Goal: Check status

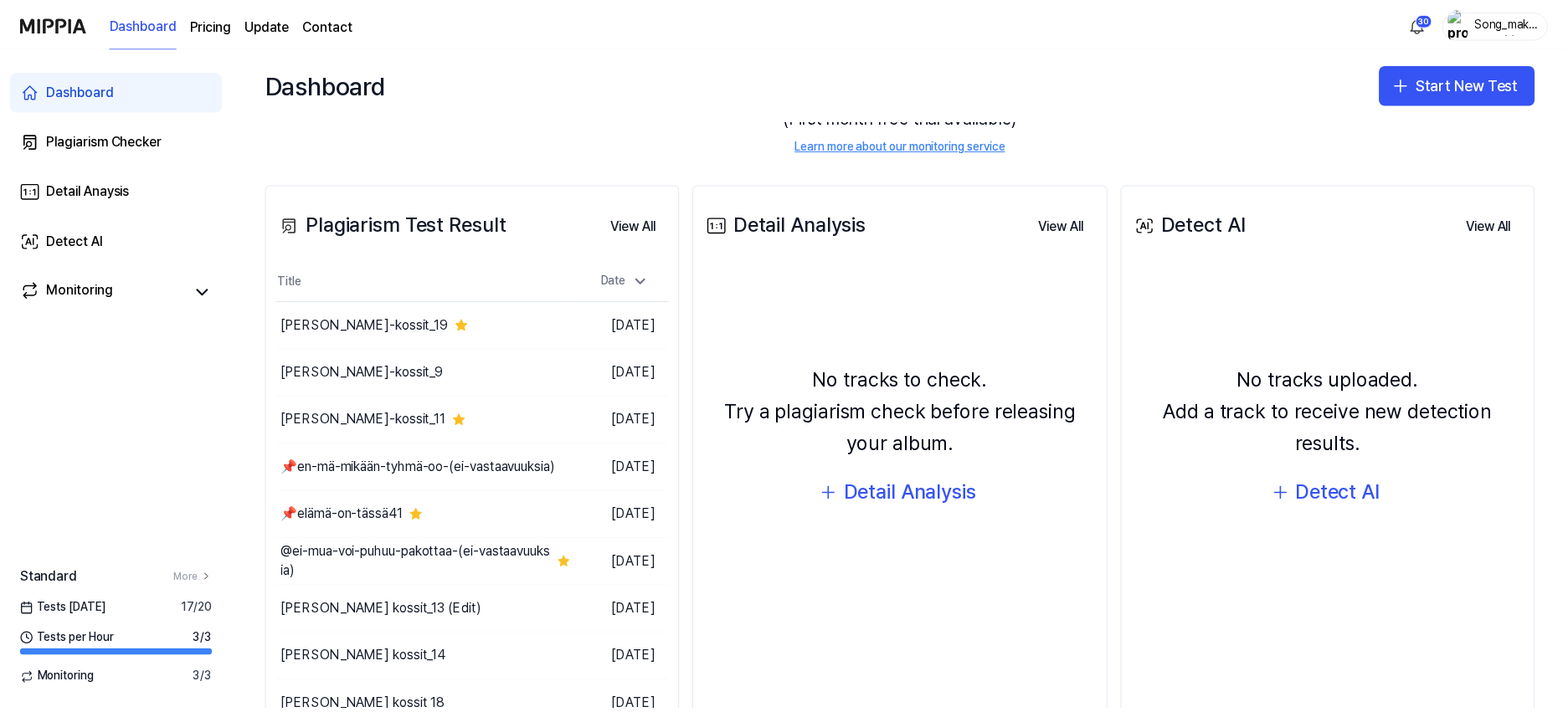
scroll to position [209, 0]
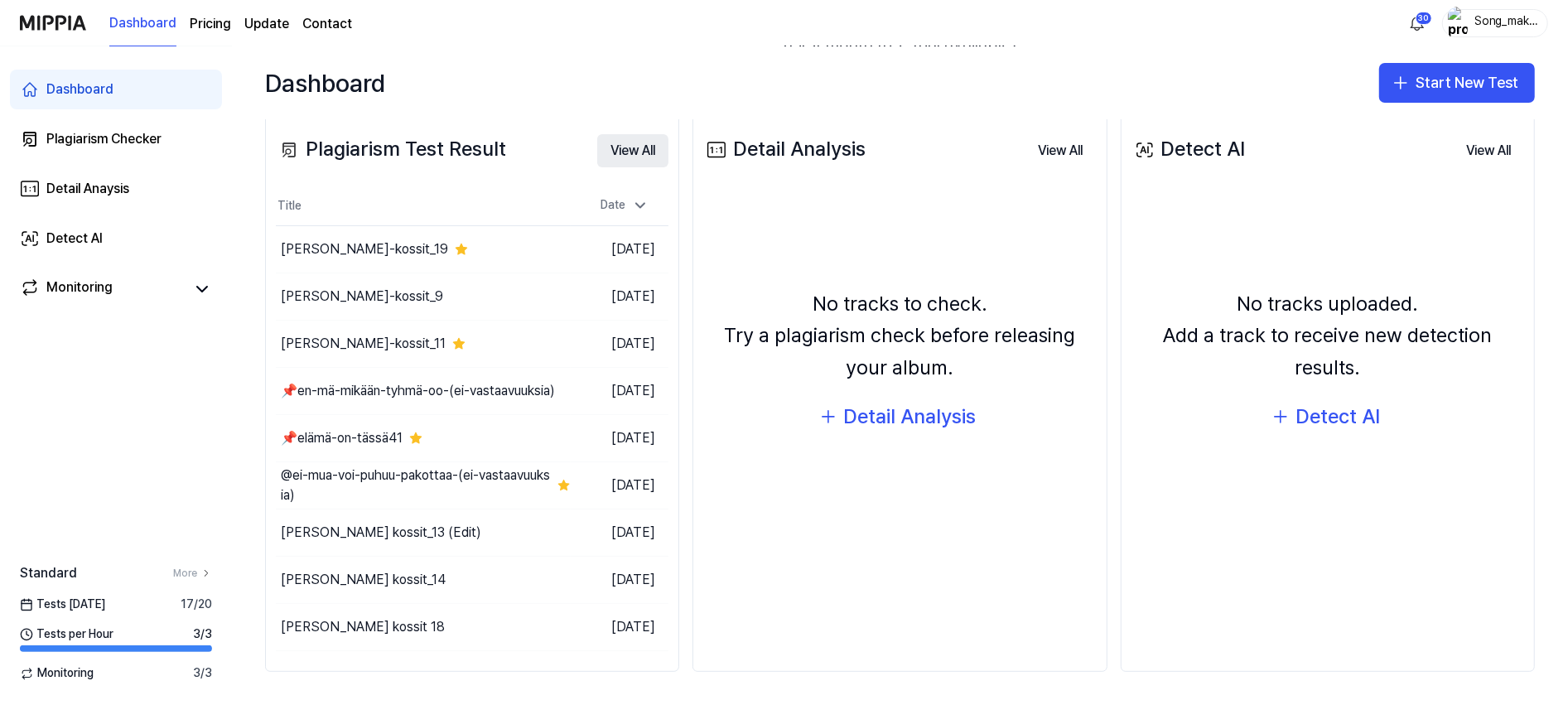
click at [632, 143] on button "View All" at bounding box center [632, 150] width 71 height 33
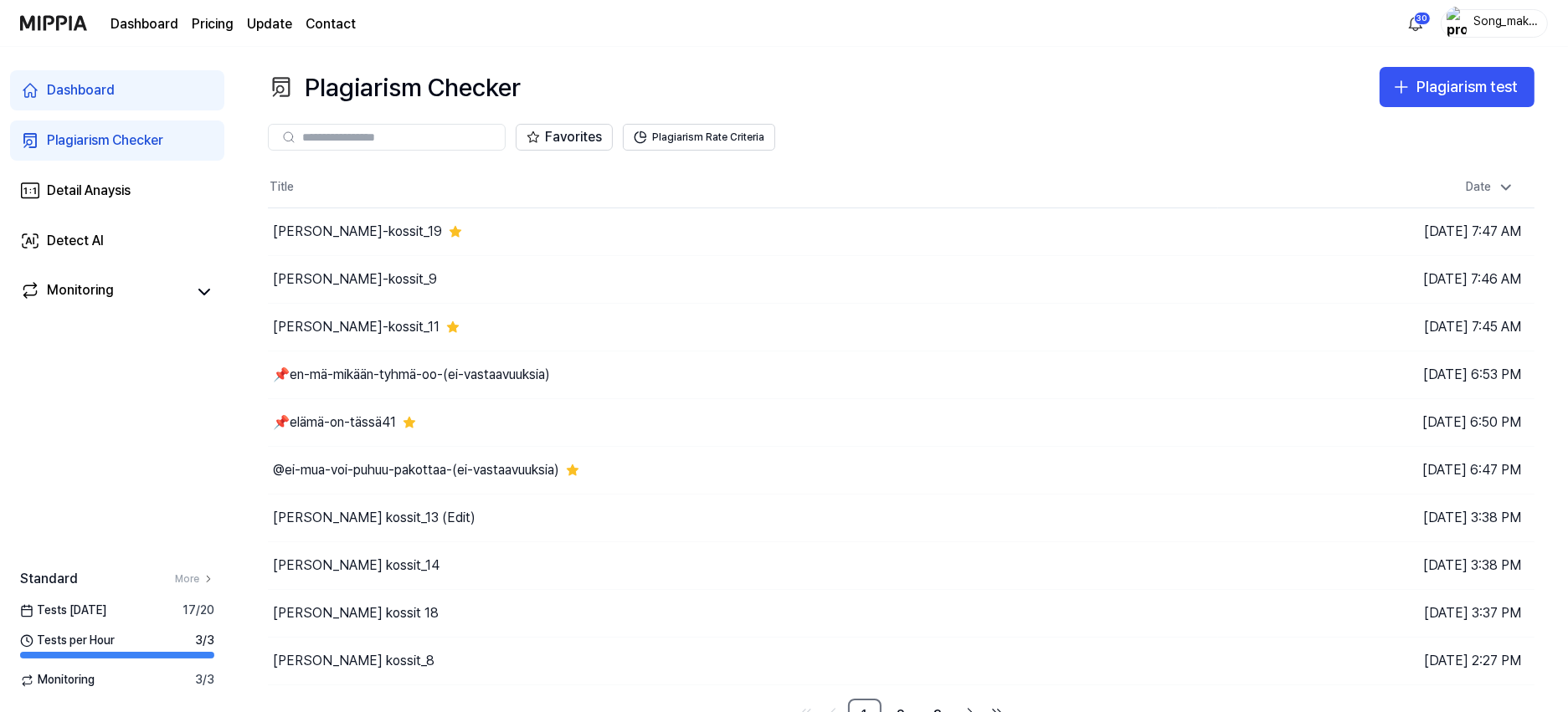
scroll to position [22, 0]
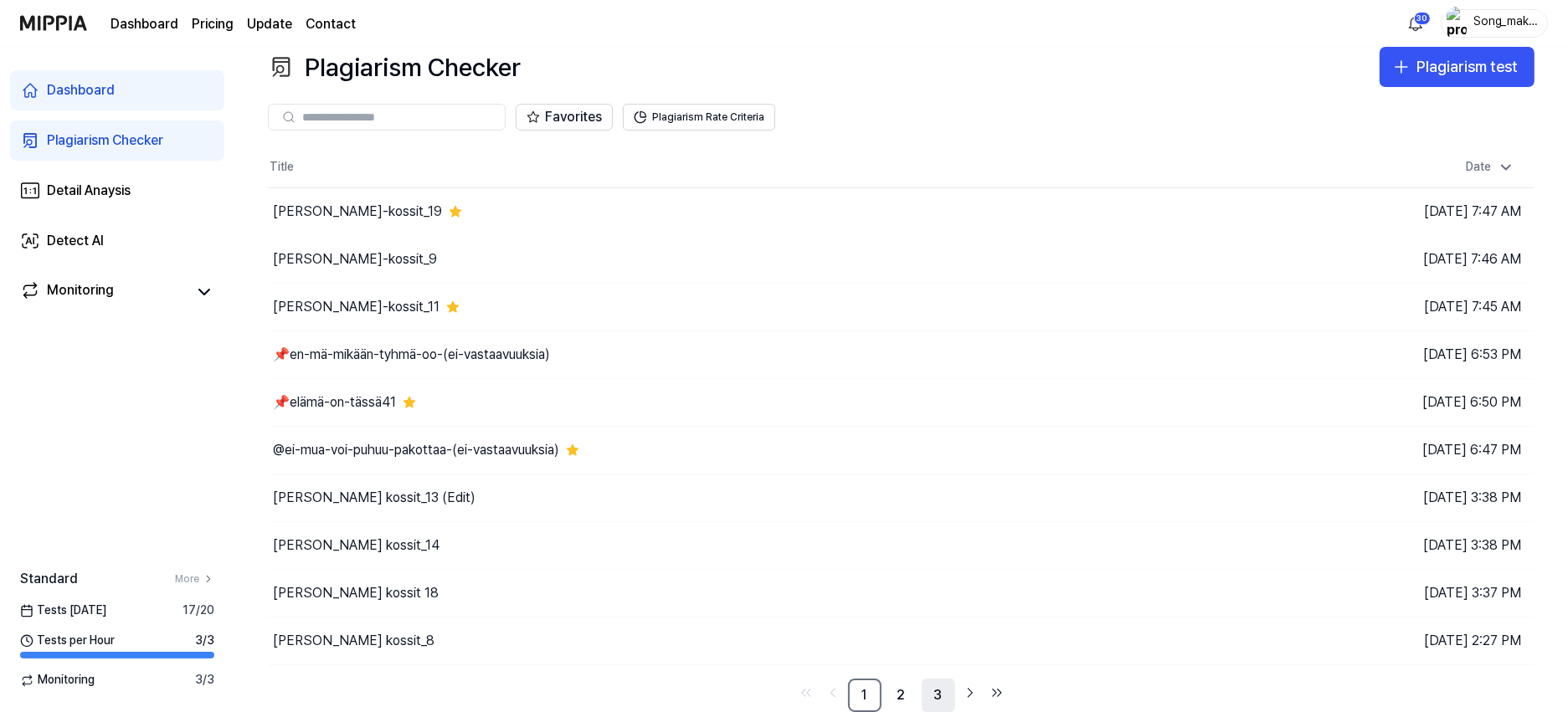
click at [942, 696] on link "3" at bounding box center [938, 696] width 34 height 34
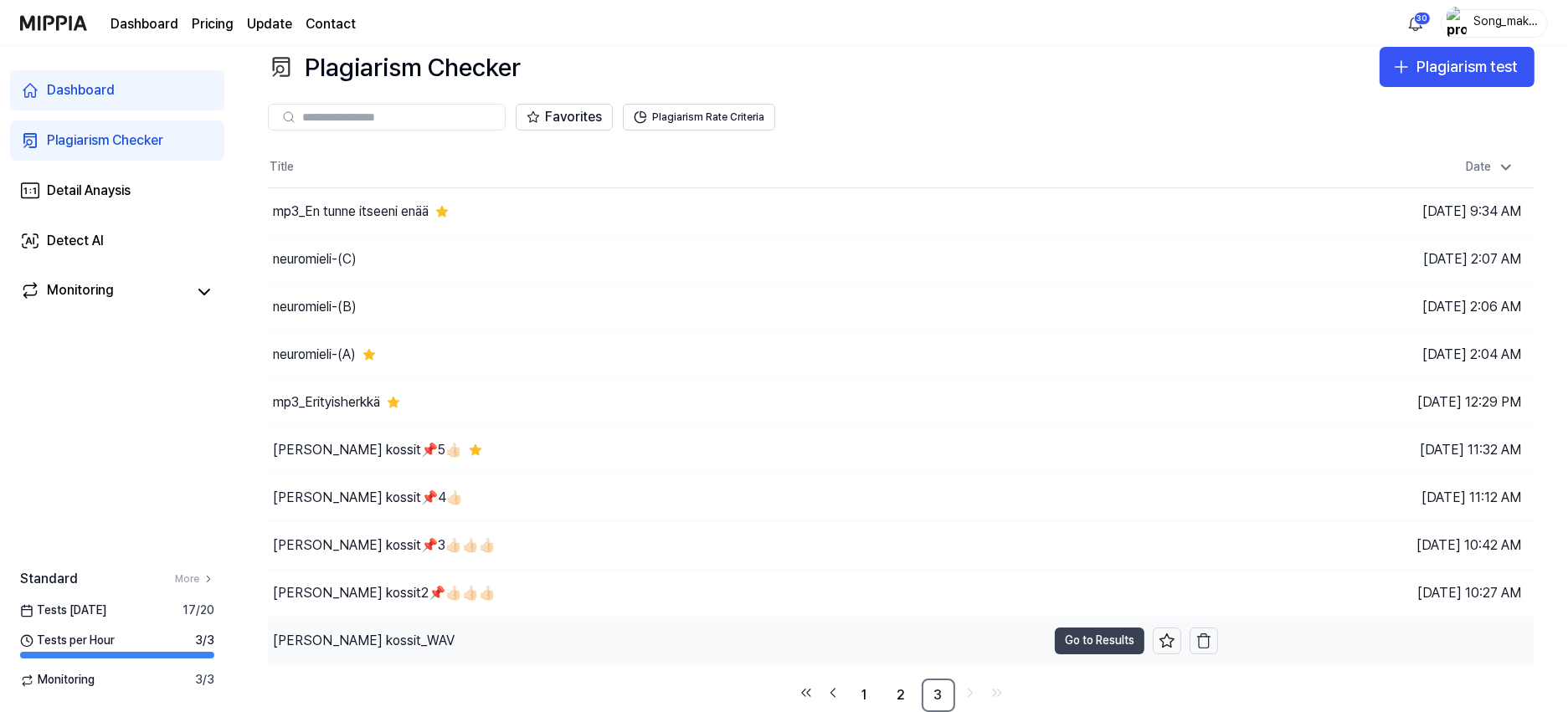
click at [1090, 633] on button "Go to Results" at bounding box center [1099, 641] width 89 height 27
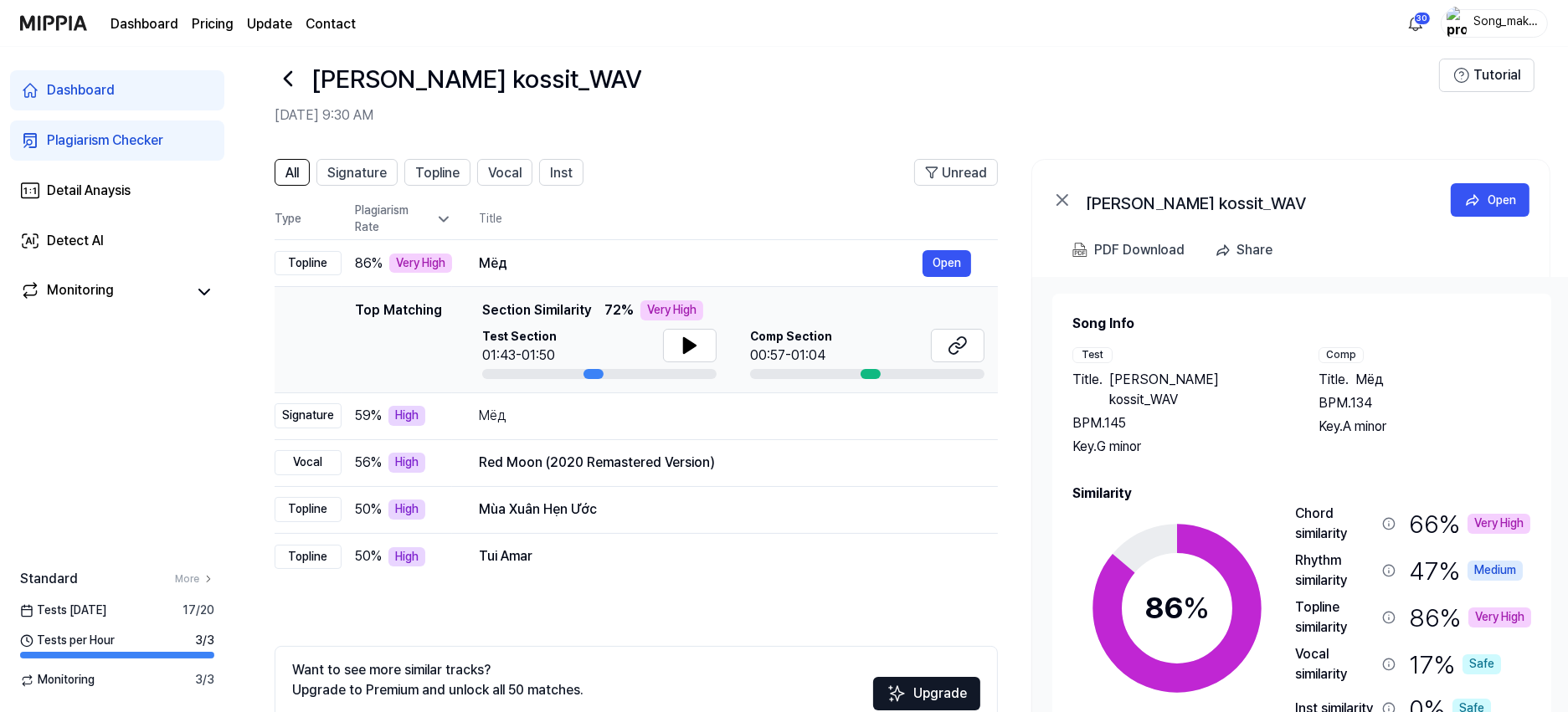
click at [292, 70] on icon at bounding box center [288, 79] width 27 height 27
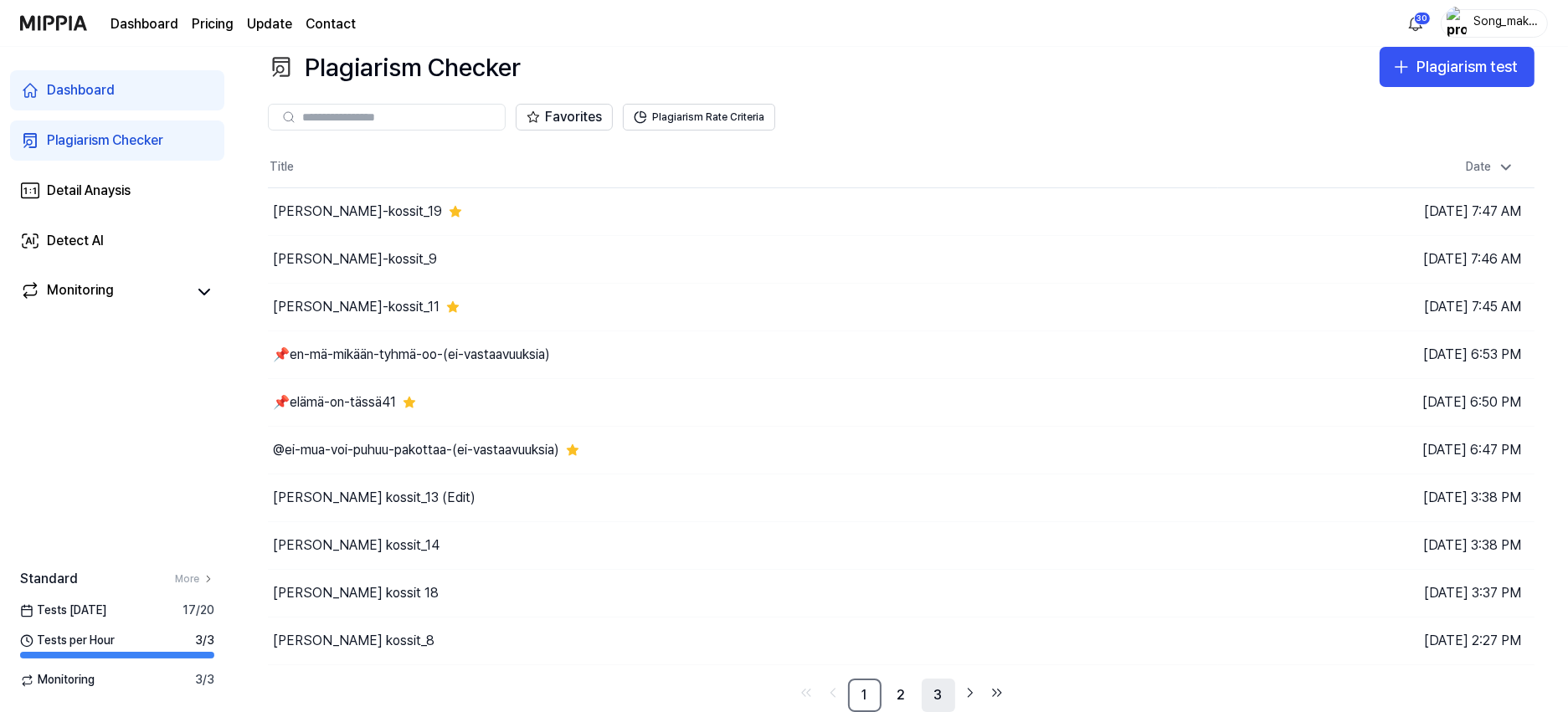
click at [939, 687] on link "3" at bounding box center [938, 696] width 34 height 34
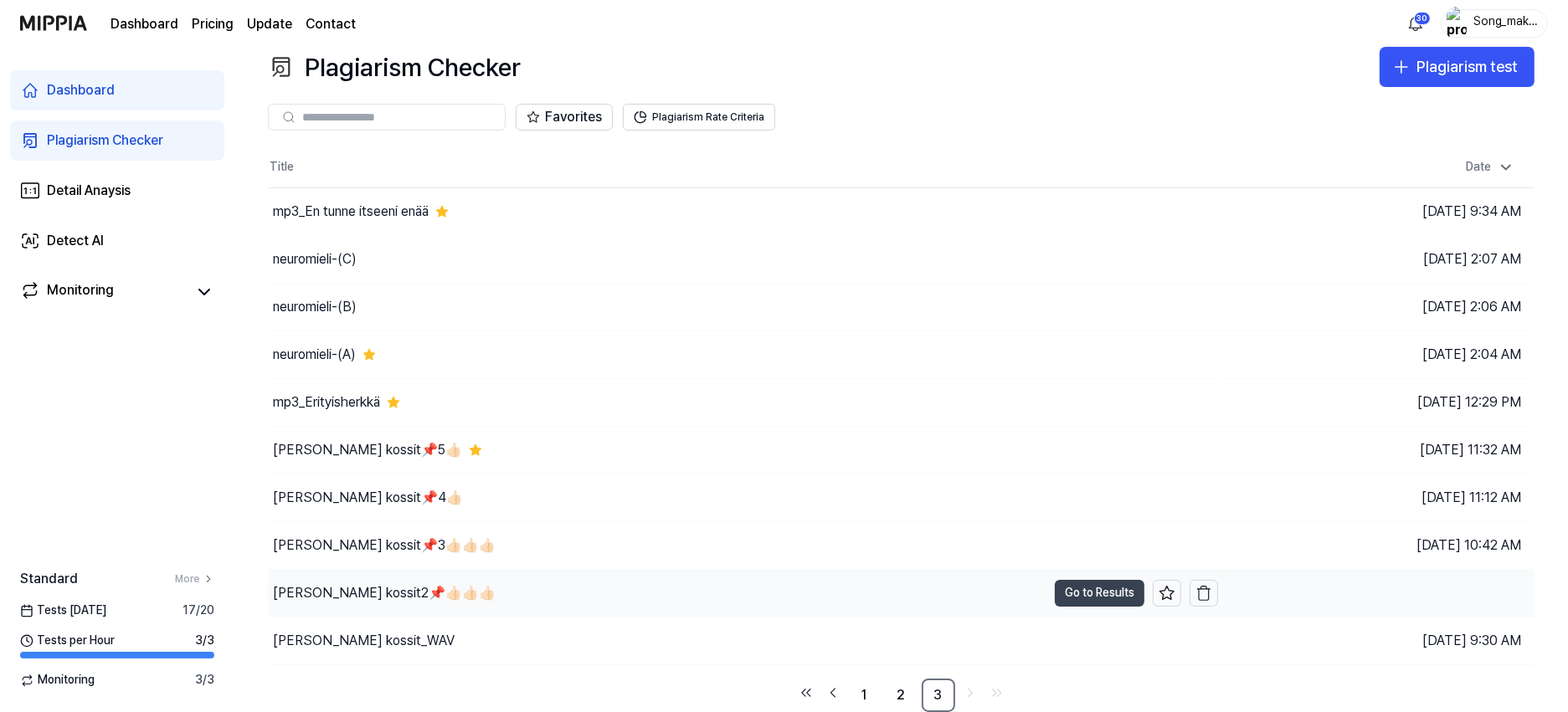
click at [1088, 589] on button "Go to Results" at bounding box center [1099, 594] width 89 height 27
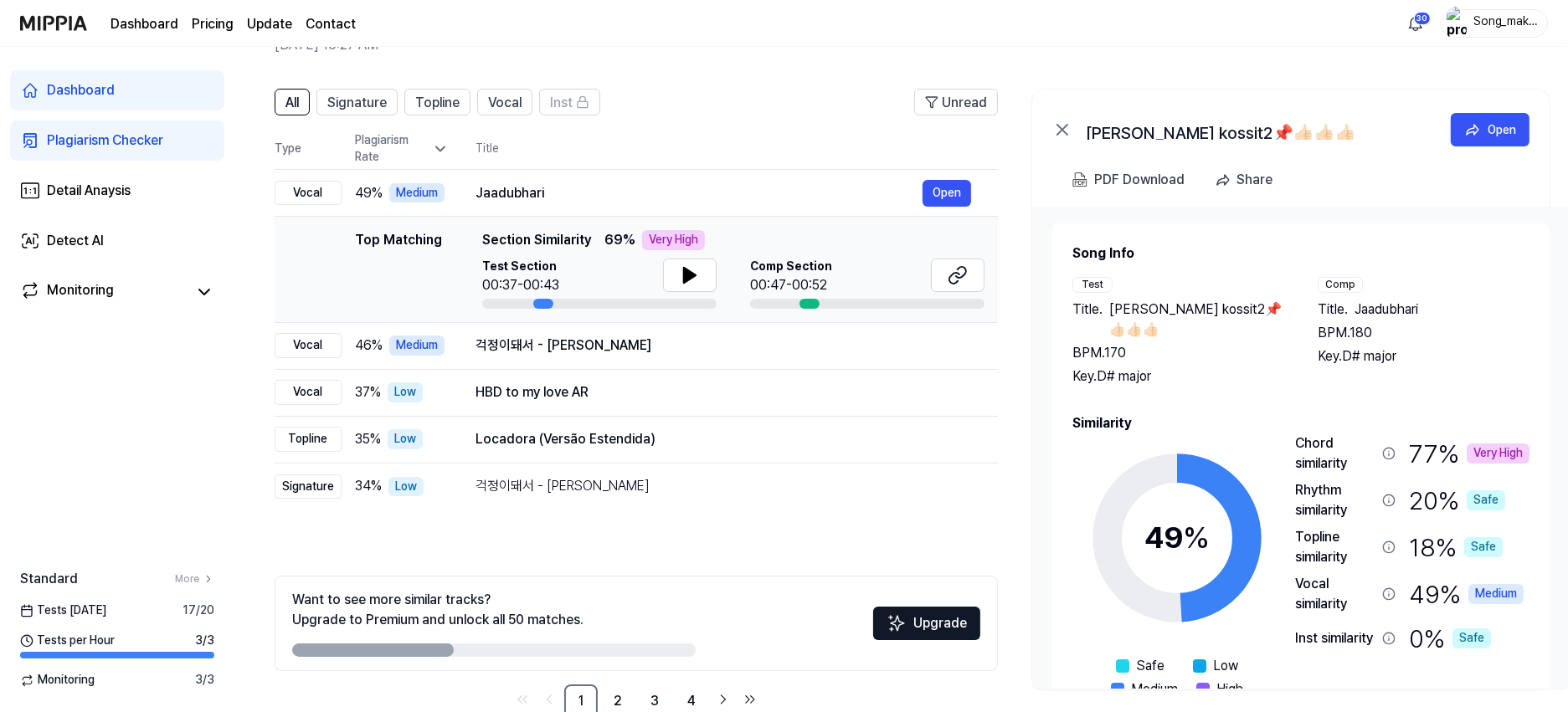
scroll to position [132, 0]
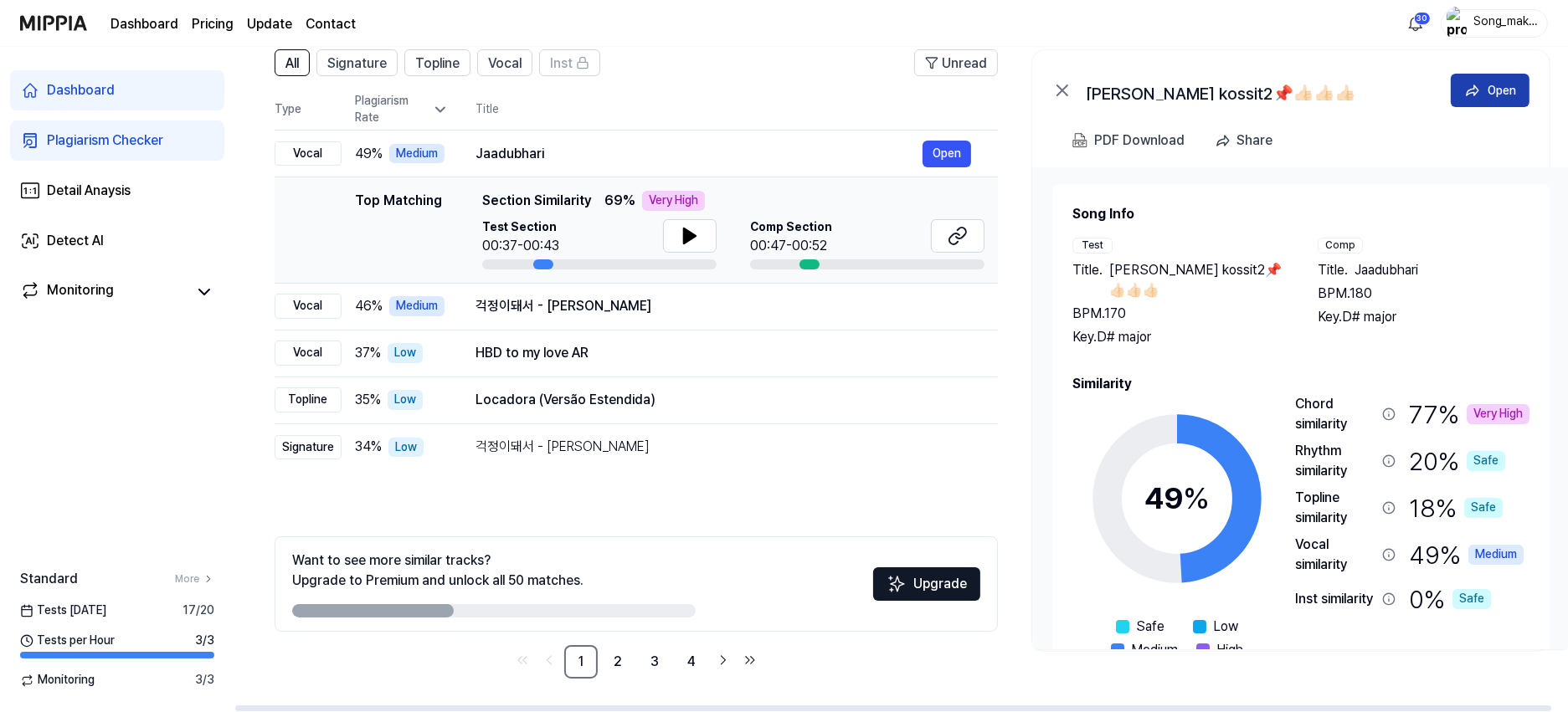
click at [1498, 82] on div "Open" at bounding box center [1502, 90] width 29 height 18
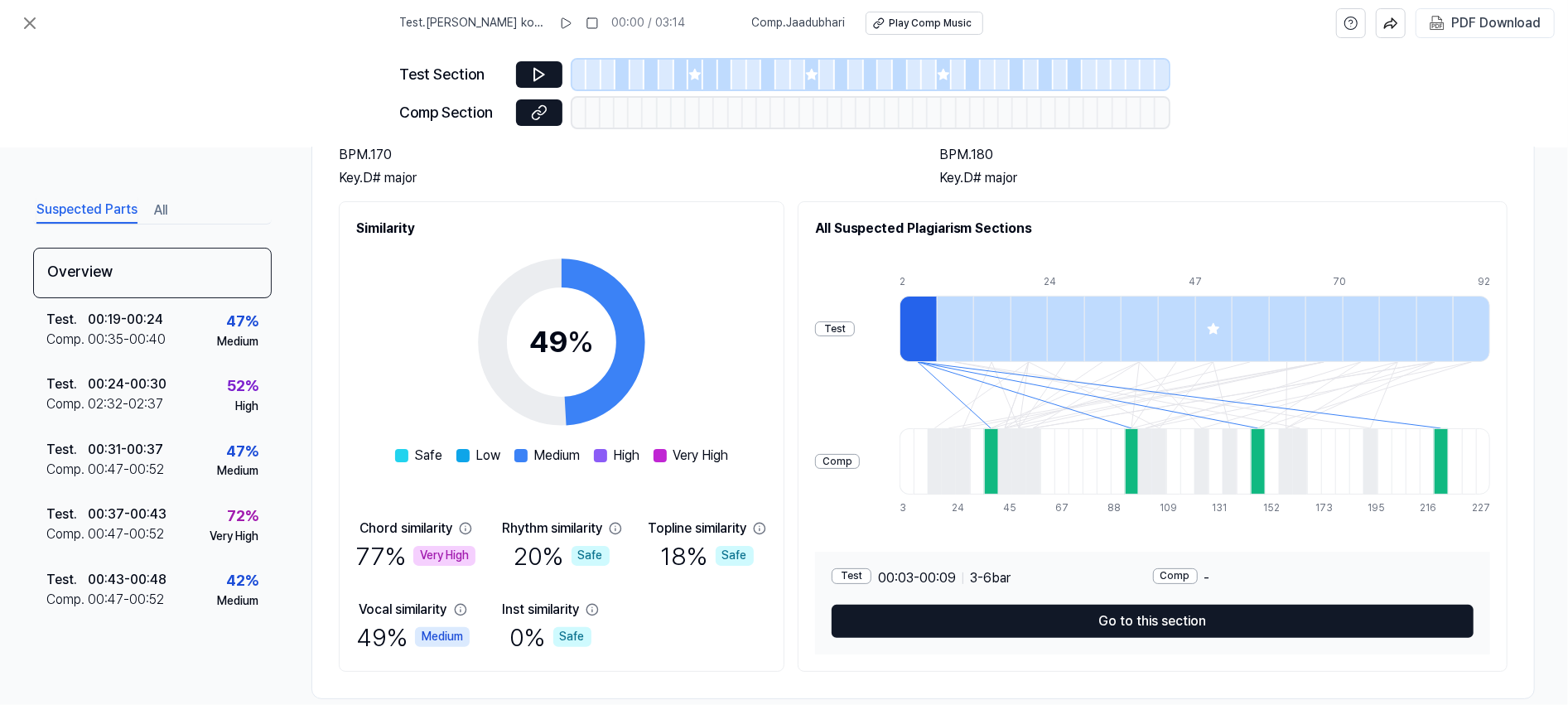
scroll to position [173, 0]
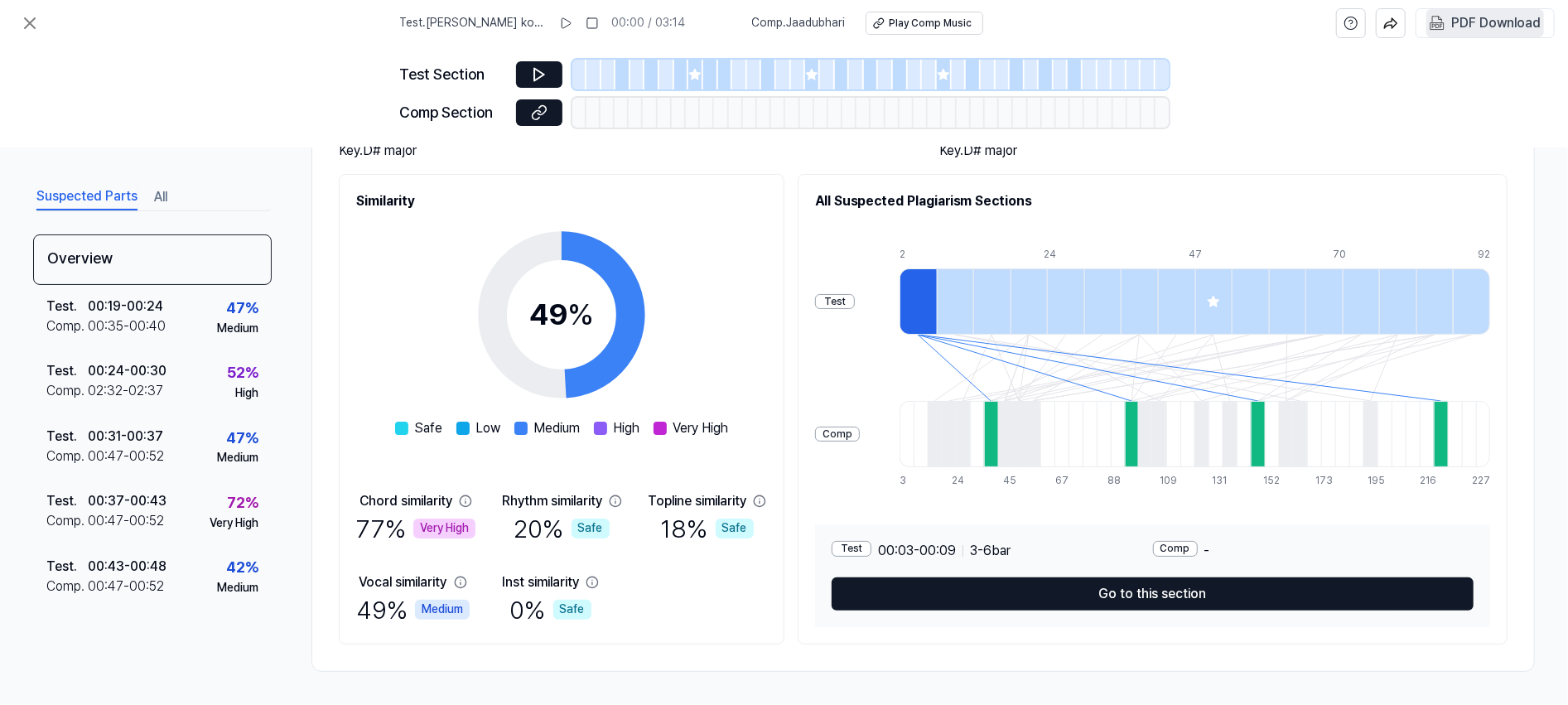
click at [1493, 31] on div "PDF Download" at bounding box center [1496, 23] width 89 height 22
